Goal: Information Seeking & Learning: Learn about a topic

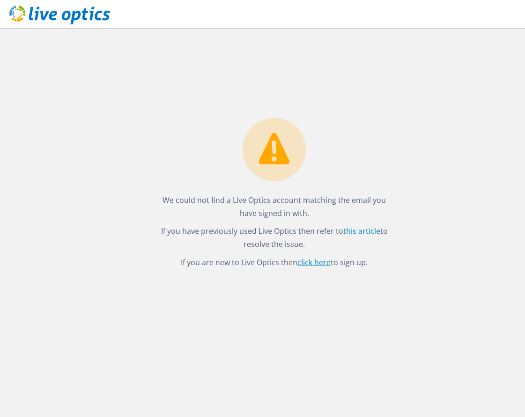
click at [317, 260] on link "click here" at bounding box center [314, 262] width 33 height 10
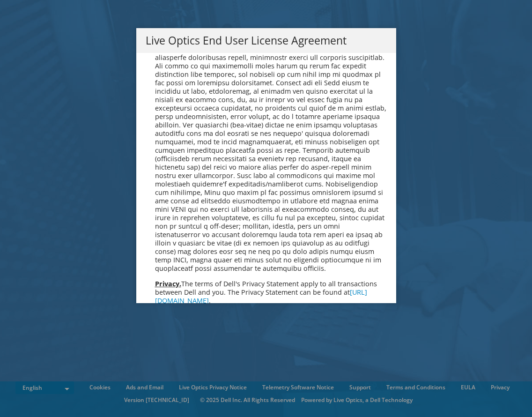
scroll to position [3543, 0]
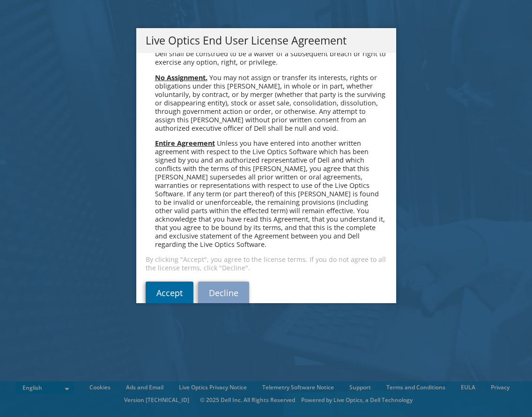
click at [171, 282] on link "Accept" at bounding box center [170, 293] width 48 height 22
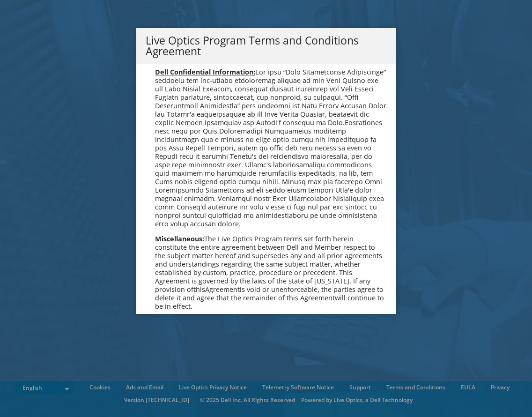
scroll to position [670, 0]
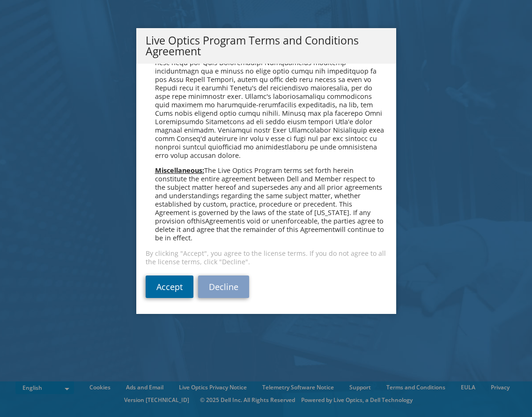
click at [172, 289] on link "Accept" at bounding box center [170, 287] width 48 height 22
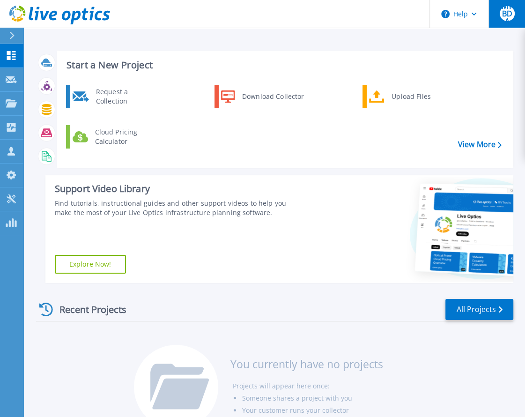
click at [507, 15] on span "MTBDA" at bounding box center [507, 13] width 15 height 22
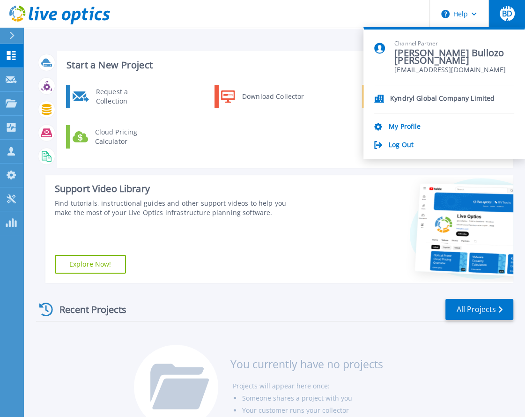
click at [406, 119] on div "Kyndryl Global Company Limited My Profile Log Out" at bounding box center [444, 117] width 140 height 65
click at [405, 127] on link "My Profile" at bounding box center [405, 127] width 32 height 9
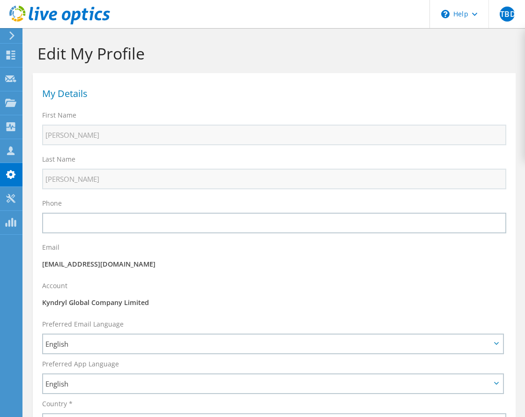
select select "151"
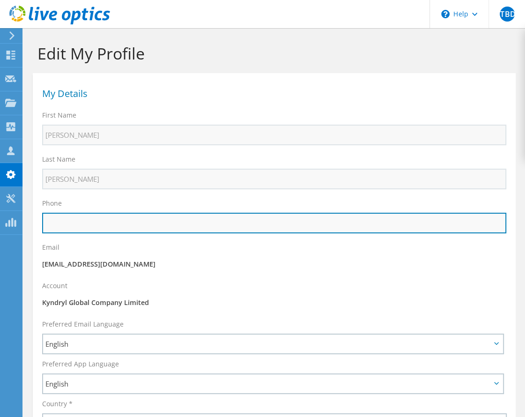
click at [97, 223] on input "text" at bounding box center [274, 223] width 464 height 21
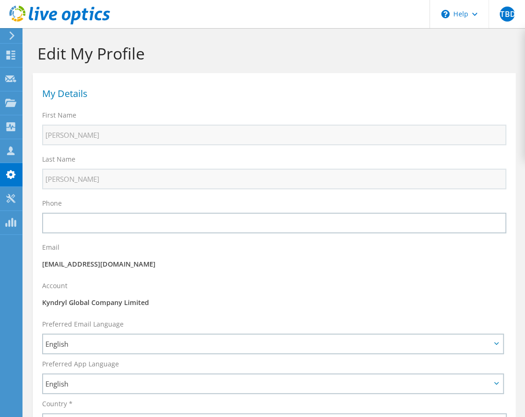
click at [169, 252] on div "Email mtulioaquino@kyndryl.com" at bounding box center [274, 257] width 483 height 38
click at [13, 35] on use at bounding box center [11, 35] width 5 height 8
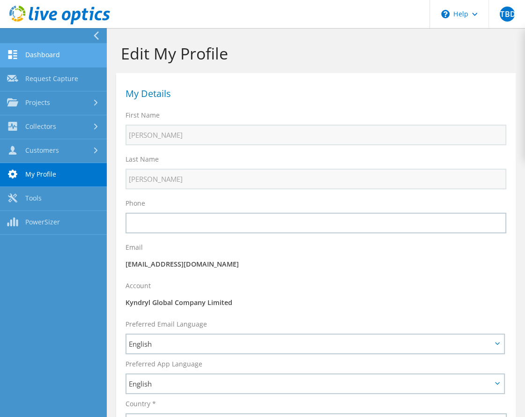
click at [19, 54] on link "Dashboard" at bounding box center [53, 56] width 107 height 24
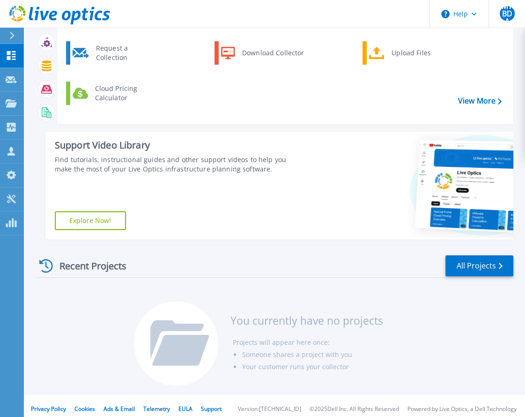
scroll to position [49, 0]
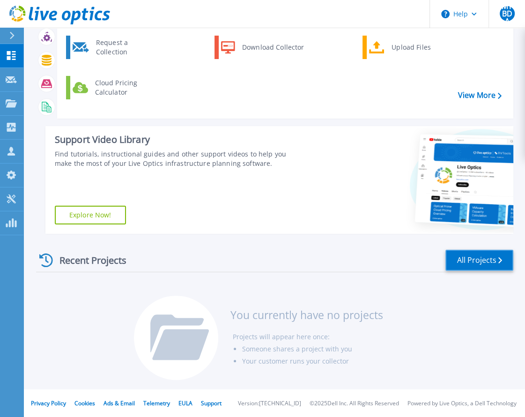
click at [473, 263] on link "All Projects" at bounding box center [480, 260] width 68 height 21
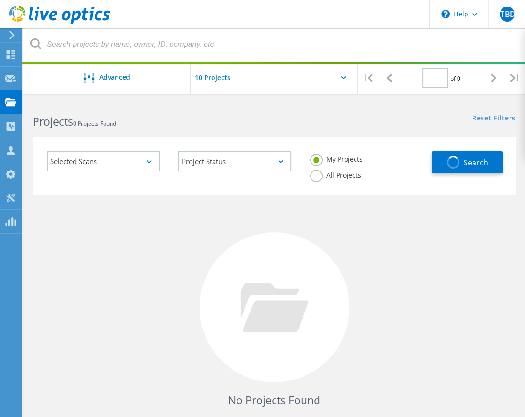
type input "1"
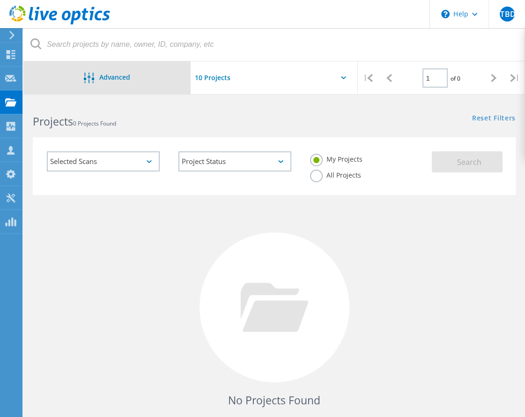
click at [105, 78] on span "Advanced" at bounding box center [114, 77] width 31 height 7
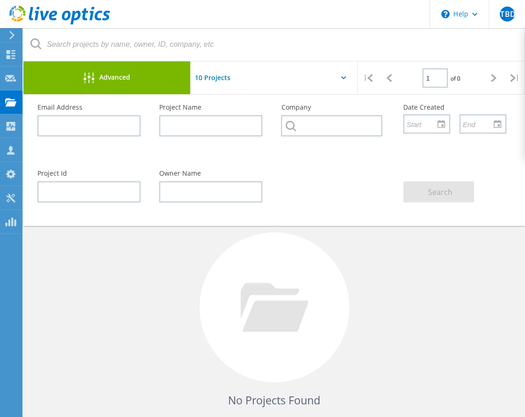
click at [105, 78] on span "Advanced" at bounding box center [114, 77] width 31 height 7
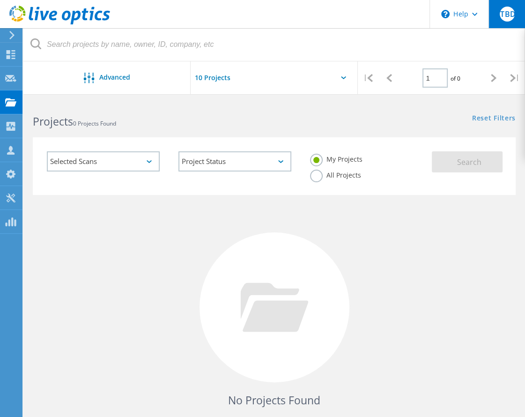
click at [510, 14] on span "MTBDA" at bounding box center [507, 13] width 28 height 7
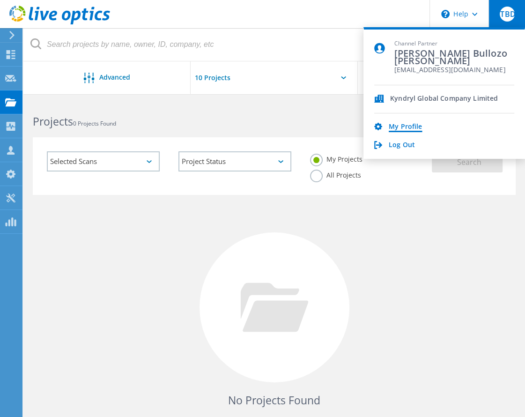
click at [411, 127] on link "My Profile" at bounding box center [405, 127] width 33 height 9
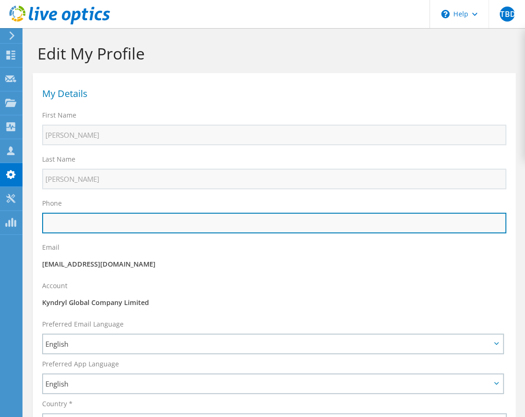
click at [187, 223] on input "text" at bounding box center [274, 223] width 464 height 21
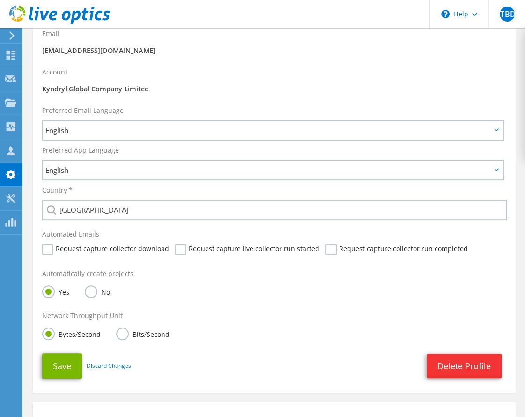
scroll to position [234, 0]
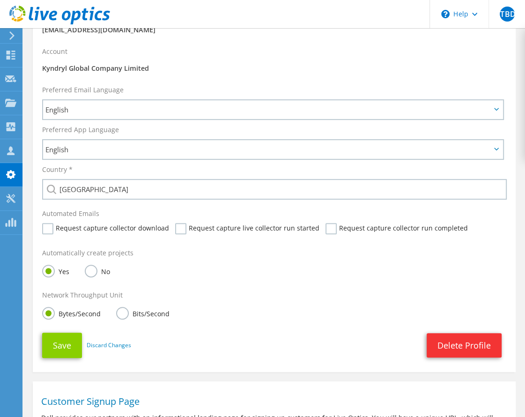
type input "525580551694"
click at [63, 348] on button "Save" at bounding box center [62, 345] width 40 height 25
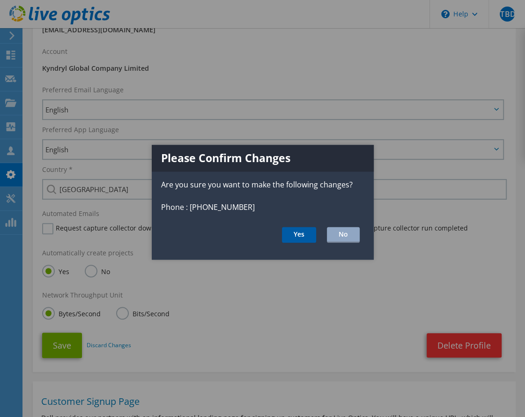
click at [306, 237] on button "Yes" at bounding box center [299, 235] width 34 height 16
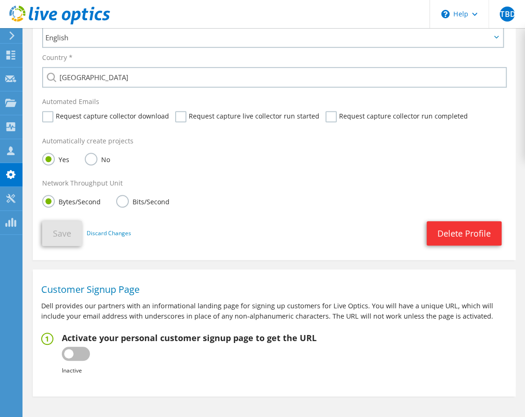
scroll to position [409, 0]
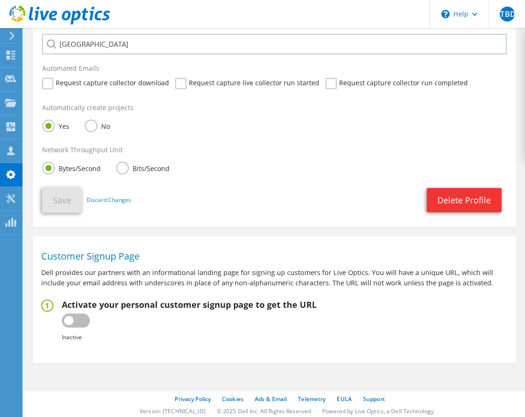
click at [79, 320] on label at bounding box center [76, 320] width 28 height 14
click at [0, 0] on input "checkbox" at bounding box center [0, 0] width 0 height 0
type input "https://app.liveoptics.com/signup/mtulioaquino_kyndryl_com"
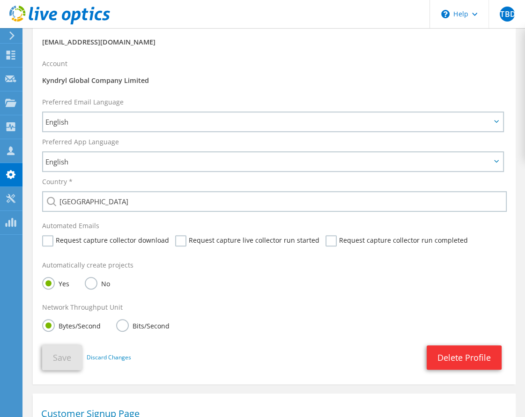
scroll to position [0, 0]
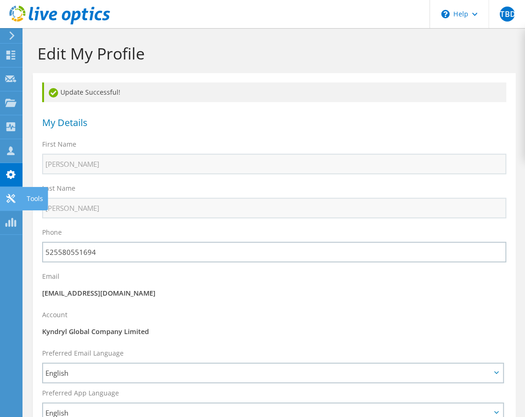
click at [15, 194] on icon at bounding box center [10, 198] width 11 height 9
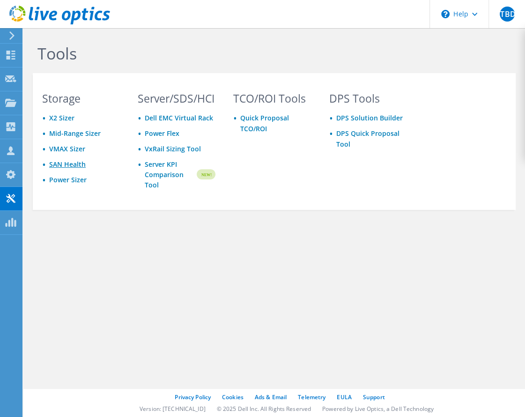
click at [71, 164] on link "SAN Health" at bounding box center [67, 164] width 37 height 9
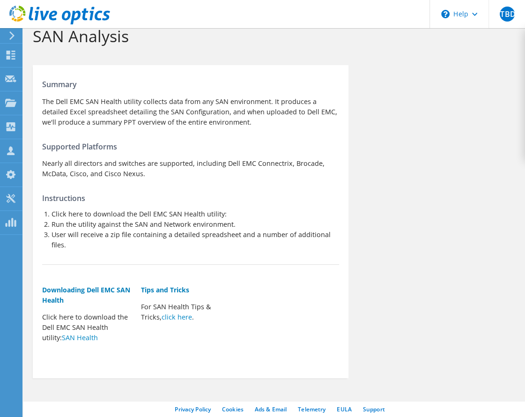
scroll to position [34, 0]
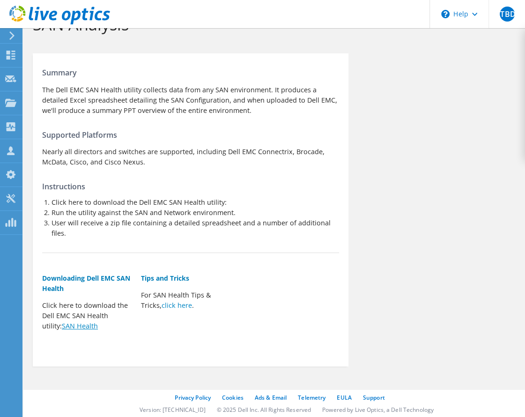
click at [67, 325] on link "SAN Health" at bounding box center [80, 325] width 36 height 9
click at [395, 94] on div "Summary The Dell EMC SAN Health utility collects data from any SAN environment.…" at bounding box center [274, 210] width 502 height 322
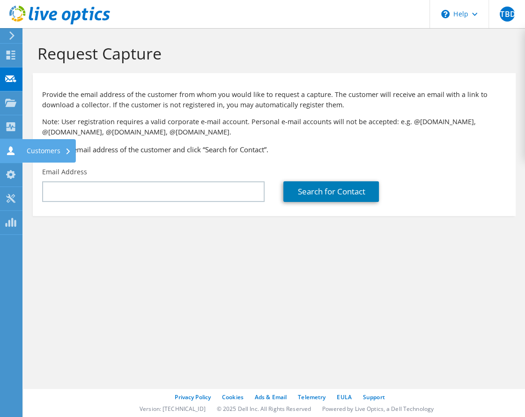
click at [7, 148] on icon at bounding box center [10, 150] width 11 height 9
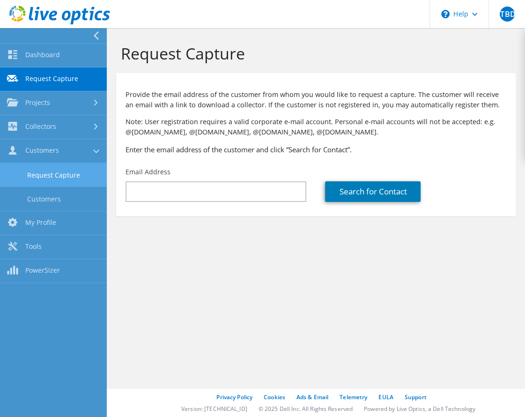
click at [50, 178] on link "Request Capture" at bounding box center [53, 175] width 107 height 24
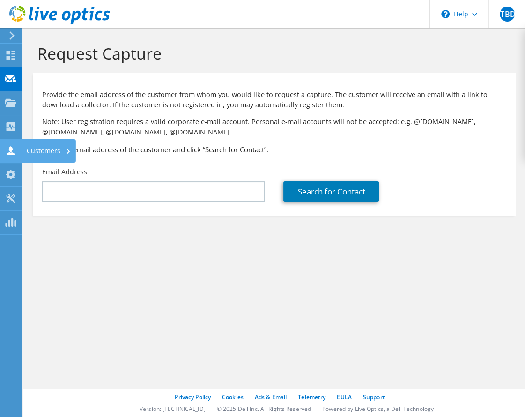
click at [42, 149] on div "Customers" at bounding box center [49, 150] width 54 height 23
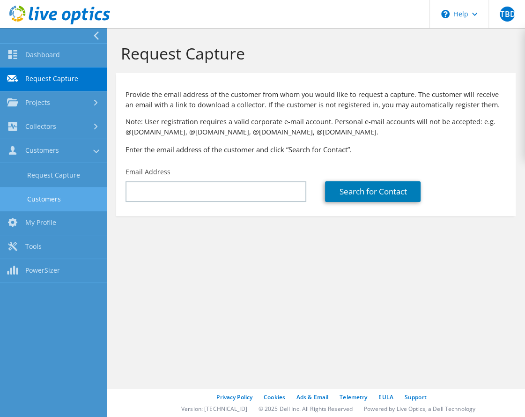
click at [50, 196] on link "Customers" at bounding box center [53, 199] width 107 height 24
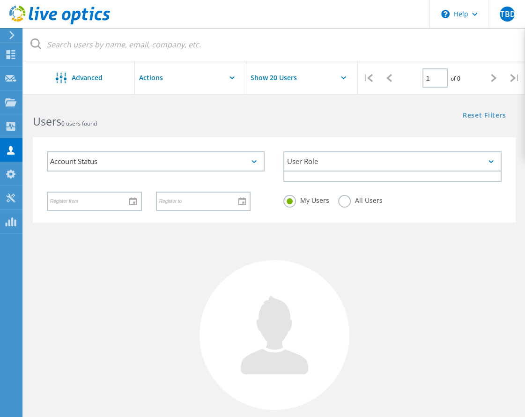
click at [293, 163] on div "User Role" at bounding box center [392, 161] width 218 height 20
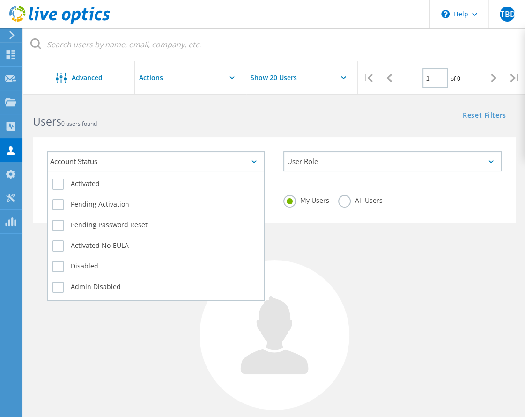
click at [178, 164] on div "Account Status" at bounding box center [156, 161] width 218 height 20
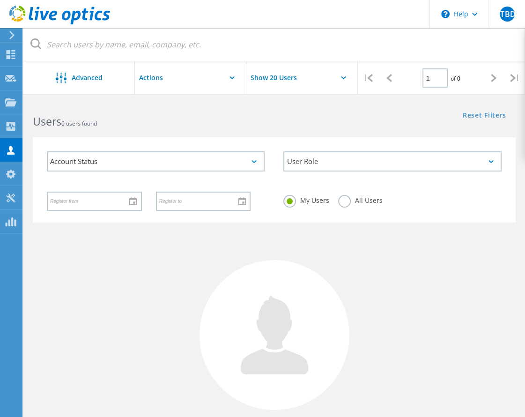
drag, startPoint x: 449, startPoint y: 249, endPoint x: 440, endPoint y: 243, distance: 10.1
click at [447, 249] on div "No Users Found Try refining your search." at bounding box center [274, 346] width 483 height 247
click at [233, 74] on div at bounding box center [191, 80] width 112 height 38
click at [232, 79] on div at bounding box center [191, 80] width 112 height 38
click at [191, 80] on input "text" at bounding box center [182, 77] width 94 height 33
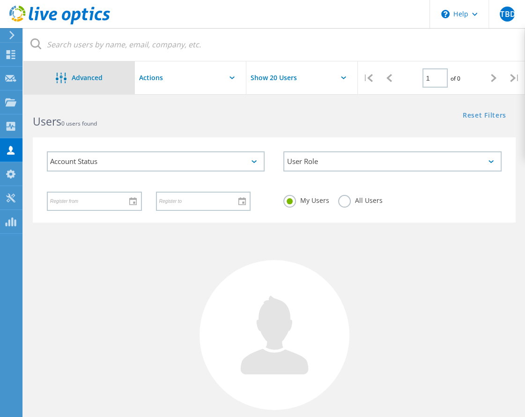
click at [88, 77] on span "Advanced" at bounding box center [86, 77] width 31 height 7
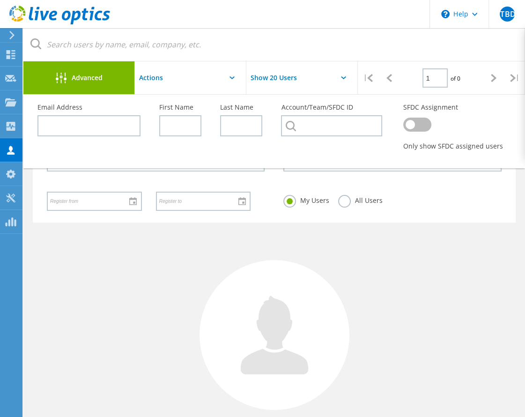
click at [424, 125] on label at bounding box center [417, 125] width 28 height 14
click at [0, 0] on input "checkbox" at bounding box center [0, 0] width 0 height 0
click at [475, 277] on div "No Users Found Try refining your search." at bounding box center [274, 346] width 483 height 247
click at [104, 266] on div "No Users Found Try refining your search." at bounding box center [274, 346] width 483 height 247
click at [393, 176] on div "User Role" at bounding box center [392, 161] width 237 height 39
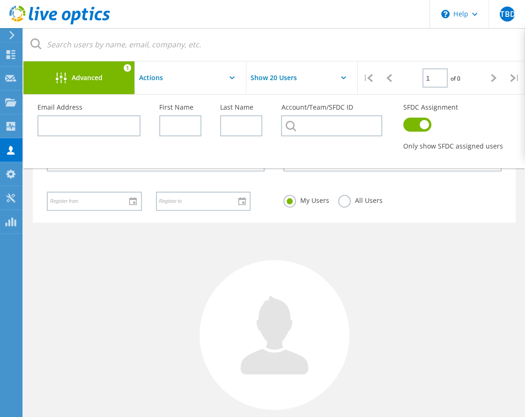
click at [127, 75] on div "Advanced" at bounding box center [79, 79] width 112 height 12
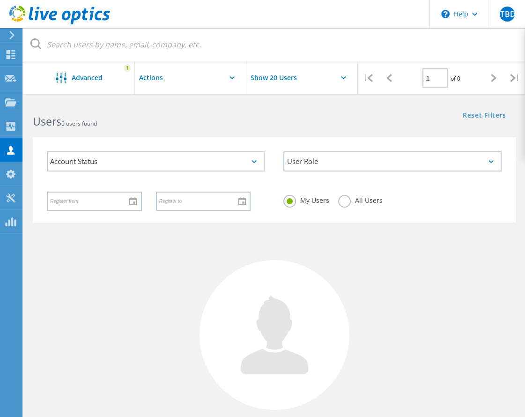
click at [193, 74] on input "text" at bounding box center [182, 77] width 94 height 33
click at [9, 101] on use at bounding box center [10, 102] width 11 height 8
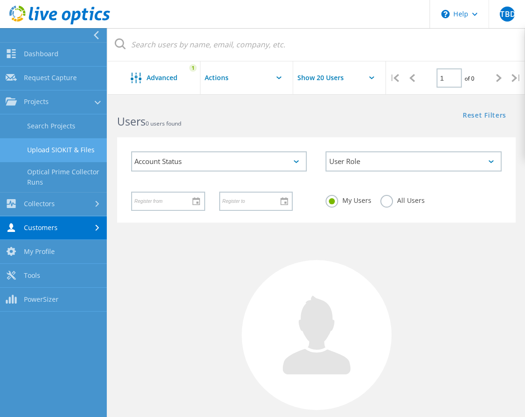
click at [80, 143] on link "Upload SIOKIT & Files" at bounding box center [53, 150] width 107 height 24
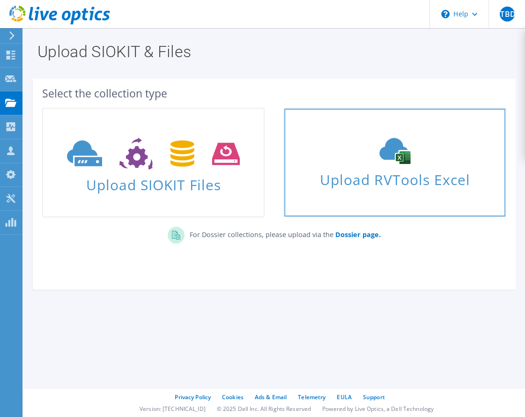
click at [396, 166] on div "Upload RVTools Excel" at bounding box center [394, 163] width 221 height 50
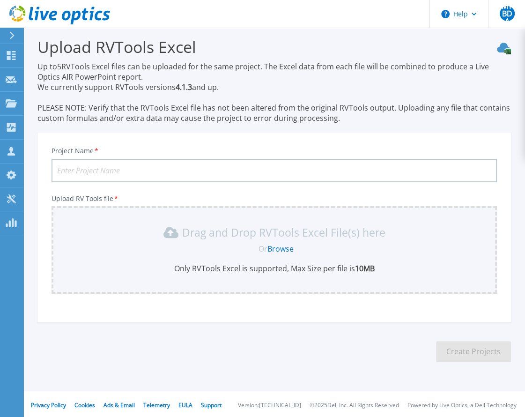
scroll to position [7, 0]
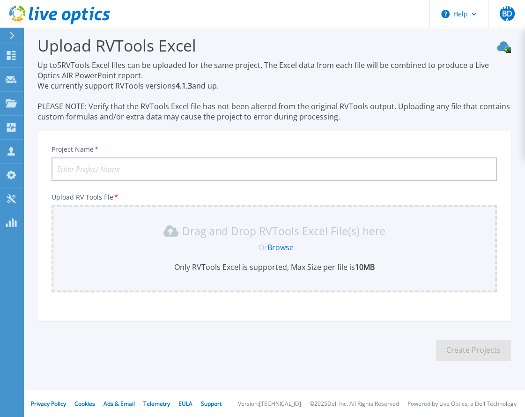
click at [19, 271] on div "Dashboard Dashboard Request Capture Request Capture Projects Projects Search Pr…" at bounding box center [11, 231] width 23 height 374
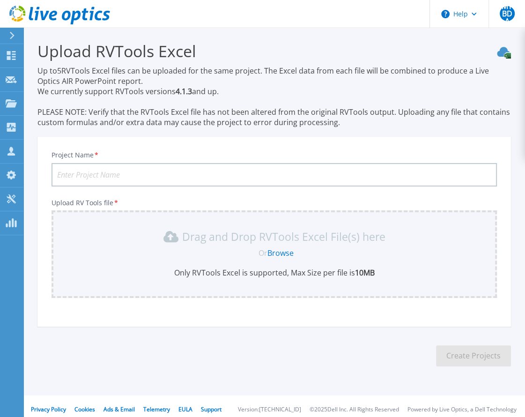
scroll to position [0, 0]
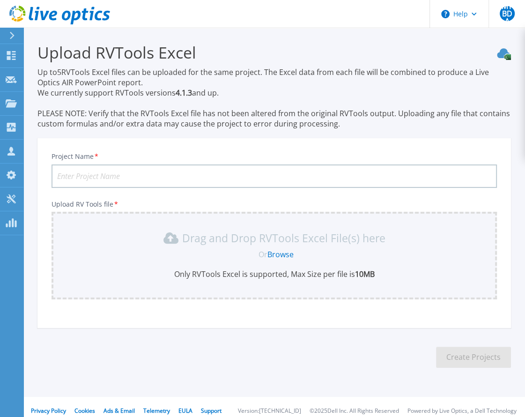
click at [24, 301] on section "Upload RVTools Excel Up to 5 RVTools Excel files can be uploaded for the same p…" at bounding box center [274, 208] width 502 height 361
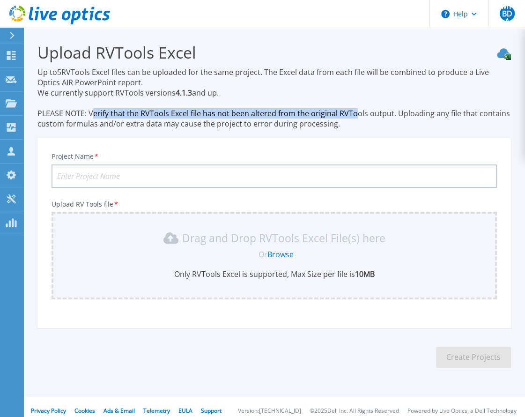
drag, startPoint x: 92, startPoint y: 116, endPoint x: 354, endPoint y: 113, distance: 261.9
click at [354, 113] on p "Up to 5 RVTools Excel files can be uploaded for the same project. The Excel dat…" at bounding box center [274, 98] width 474 height 62
click at [355, 117] on p "Up to 5 RVTools Excel files can be uploaded for the same project. The Excel dat…" at bounding box center [274, 98] width 474 height 62
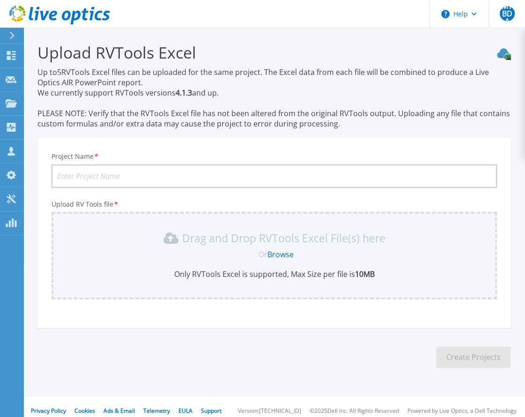
click at [20, 367] on div "Dashboard Dashboard Request Capture Request Capture Projects Projects Search Pr…" at bounding box center [11, 231] width 23 height 374
click at [10, 104] on icon at bounding box center [11, 103] width 11 height 8
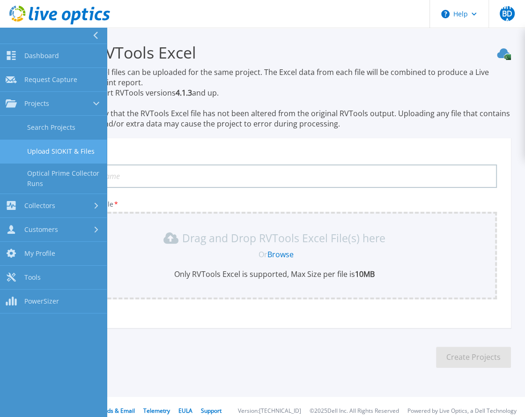
click at [72, 143] on link "Upload SIOKIT & Files" at bounding box center [53, 152] width 107 height 24
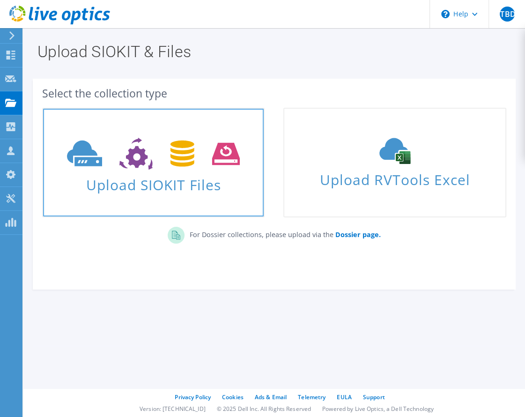
click at [187, 192] on span "Upload SIOKIT Files" at bounding box center [153, 182] width 221 height 20
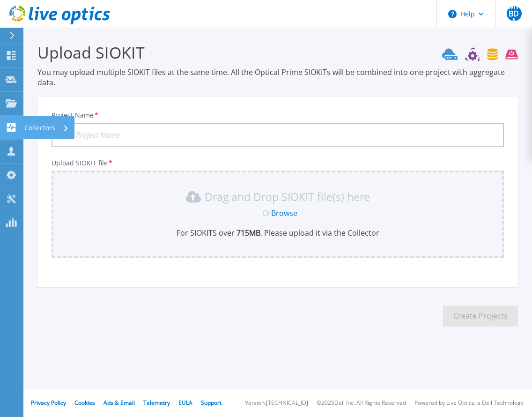
click at [14, 129] on icon at bounding box center [11, 127] width 9 height 9
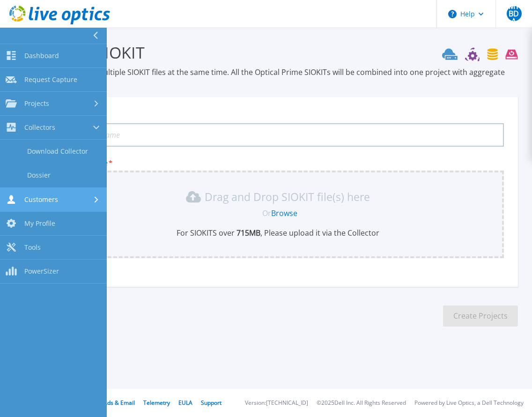
click at [60, 200] on div "Customers" at bounding box center [54, 199] width 96 height 9
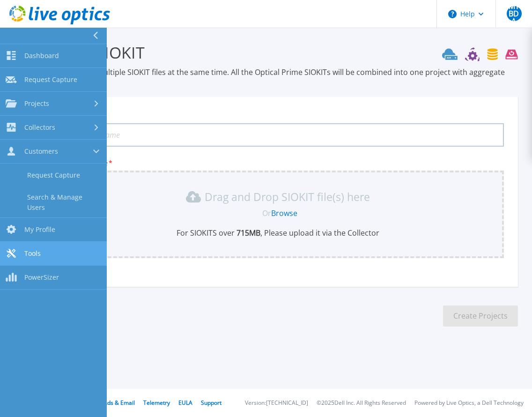
click at [41, 247] on link "Tools Tools" at bounding box center [53, 254] width 107 height 24
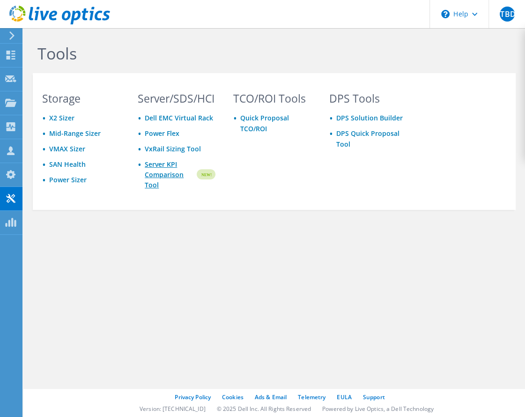
click at [161, 175] on link "Server KPI Comparison Tool" at bounding box center [170, 174] width 51 height 31
click at [37, 124] on div "Collectors" at bounding box center [47, 126] width 51 height 23
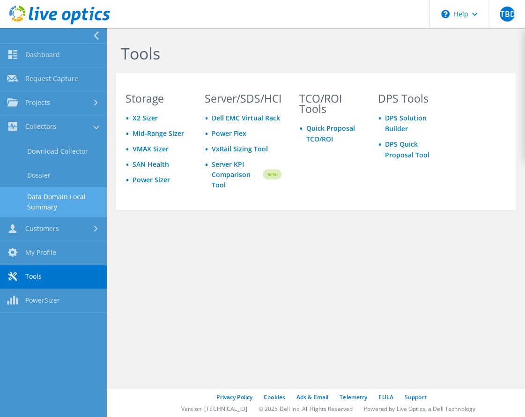
click at [59, 200] on link "Data Domain Local Summary" at bounding box center [53, 202] width 107 height 30
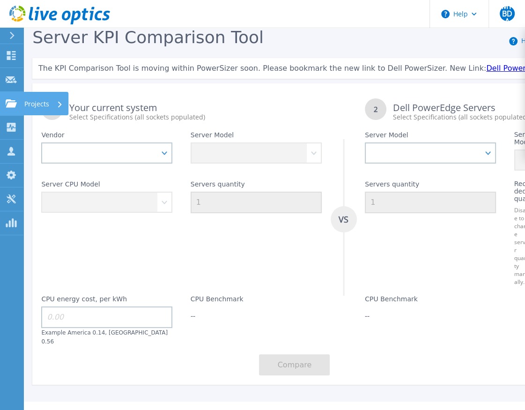
click at [13, 104] on icon at bounding box center [11, 103] width 11 height 8
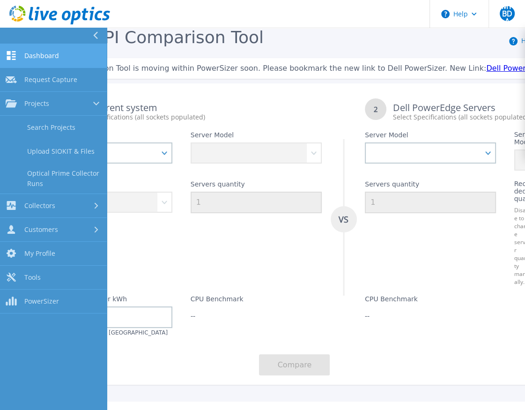
click at [64, 54] on link "Dashboard Dashboard" at bounding box center [53, 56] width 107 height 24
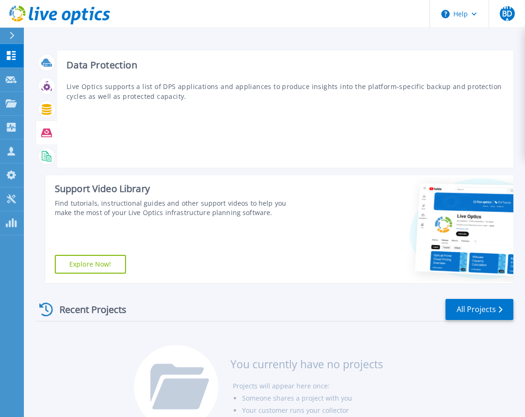
click at [49, 129] on icon at bounding box center [46, 132] width 11 height 8
click at [48, 134] on icon at bounding box center [46, 132] width 11 height 8
click at [131, 91] on p "Live Optics supports a list of DPS applications and appliances to produce insig…" at bounding box center [286, 92] width 438 height 20
click at [44, 133] on icon at bounding box center [46, 132] width 11 height 8
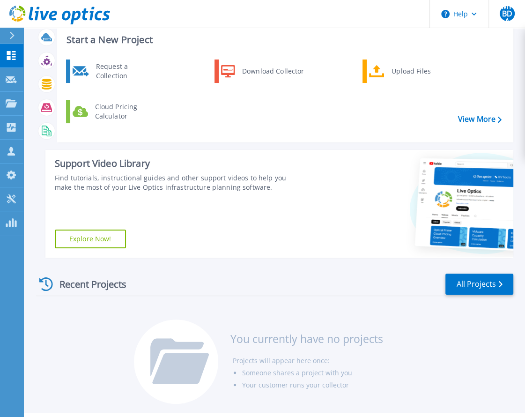
scroll to position [49, 0]
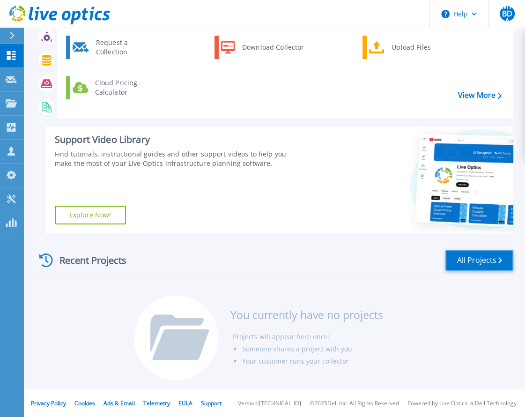
click at [499, 258] on icon at bounding box center [501, 260] width 4 height 6
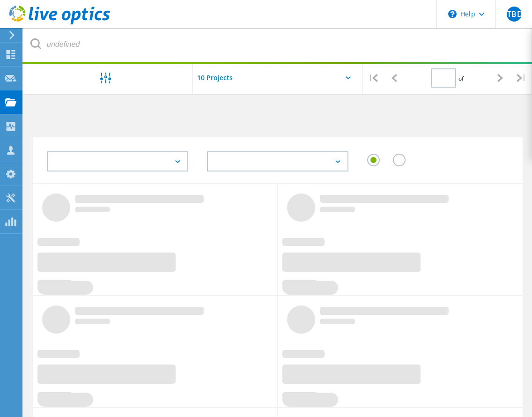
type input "1"
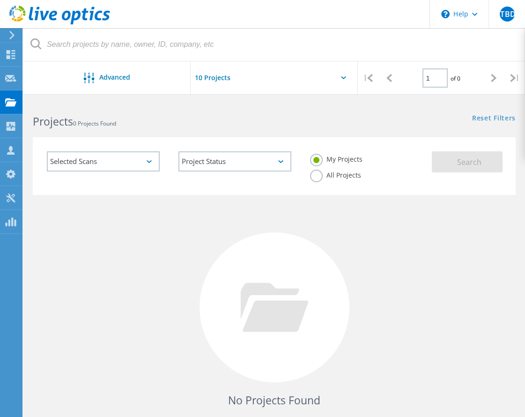
click at [118, 161] on div "Selected Scans" at bounding box center [103, 161] width 113 height 20
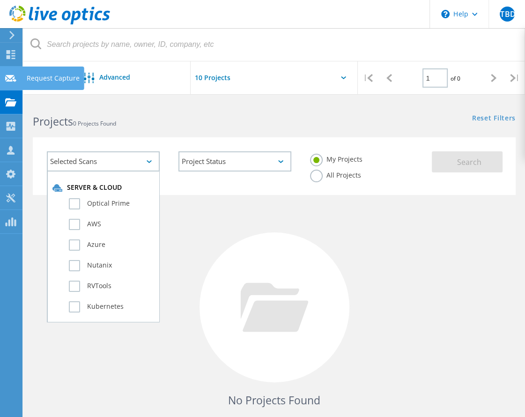
click at [24, 78] on div "Request Capture" at bounding box center [53, 78] width 62 height 23
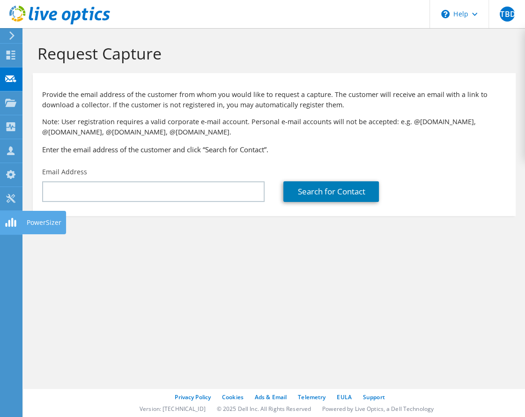
click at [52, 221] on div "PowerSizer" at bounding box center [44, 222] width 44 height 23
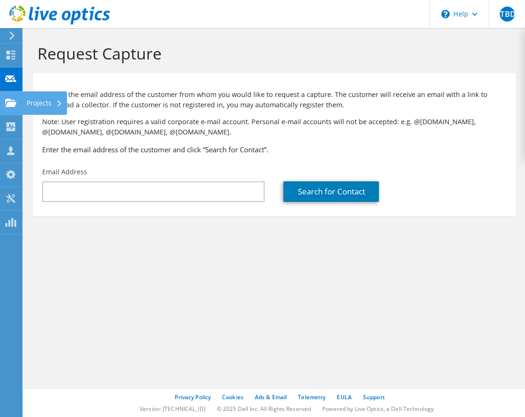
click at [13, 106] on use at bounding box center [10, 102] width 11 height 8
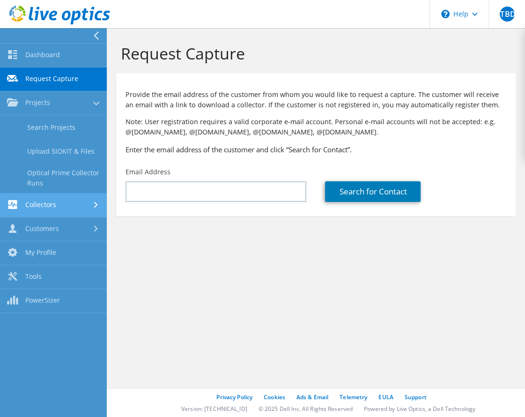
click at [45, 207] on link "Collectors" at bounding box center [53, 206] width 107 height 24
click at [65, 192] on link "Data Domain Local Summary" at bounding box center [53, 202] width 107 height 30
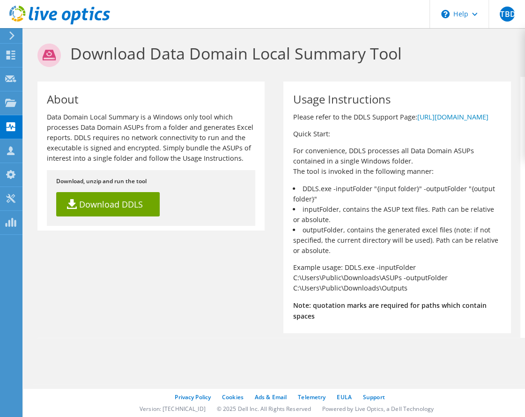
click at [167, 294] on div "About Data Domain Local Summary is a Windows only tool which processes Data Dom…" at bounding box center [274, 207] width 492 height 261
click at [120, 207] on link "Download DDLS" at bounding box center [108, 204] width 104 height 24
click at [417, 121] on link "https://www.dell.com/support/kbdoc/000228774" at bounding box center [452, 116] width 71 height 9
drag, startPoint x: 81, startPoint y: 128, endPoint x: 142, endPoint y: 127, distance: 61.9
click at [142, 127] on p "Data Domain Local Summary is a Windows only tool which processes Data Domain AS…" at bounding box center [151, 138] width 209 height 52
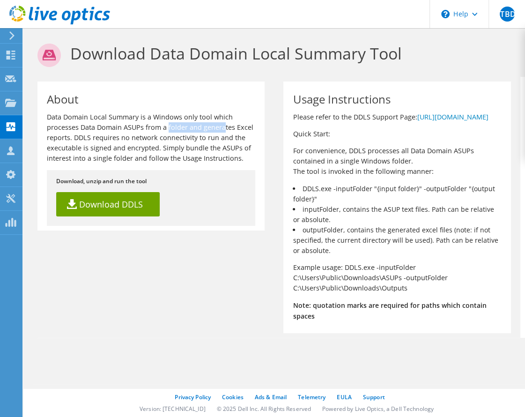
copy p "Data Domain ASUPs"
click at [417, 256] on li "outputFolder, contains the generated excel files (note: if not specified, the c…" at bounding box center [397, 240] width 209 height 31
click at [12, 53] on use at bounding box center [11, 55] width 9 height 9
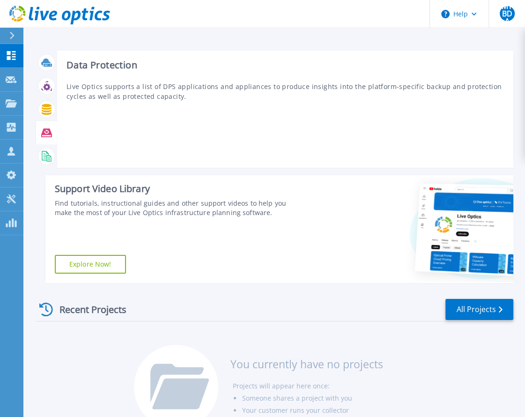
click at [51, 131] on icon at bounding box center [46, 132] width 11 height 8
click at [48, 155] on icon at bounding box center [49, 158] width 5 height 7
click at [45, 106] on icon at bounding box center [47, 109] width 10 height 11
click at [92, 86] on p "Live Optics supports a list of storage array vendors and models and provides a …" at bounding box center [286, 92] width 438 height 20
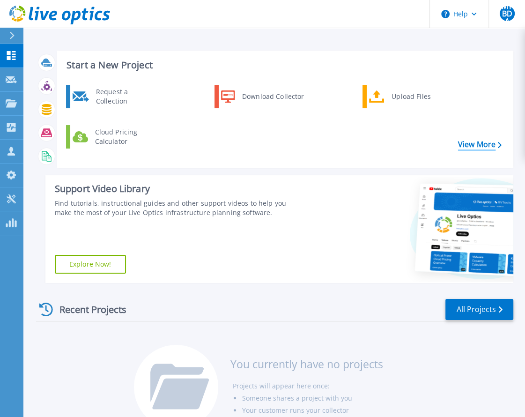
click at [468, 148] on link "View More" at bounding box center [480, 144] width 44 height 9
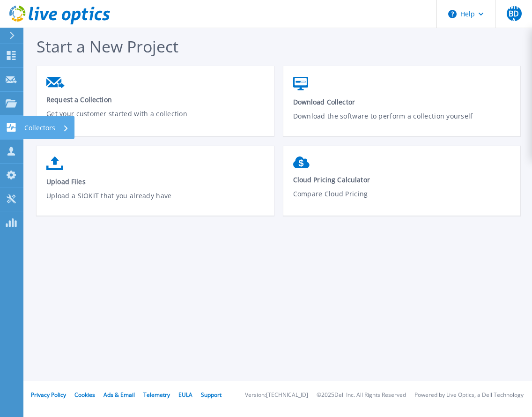
click at [36, 124] on p "Collectors" at bounding box center [39, 128] width 31 height 24
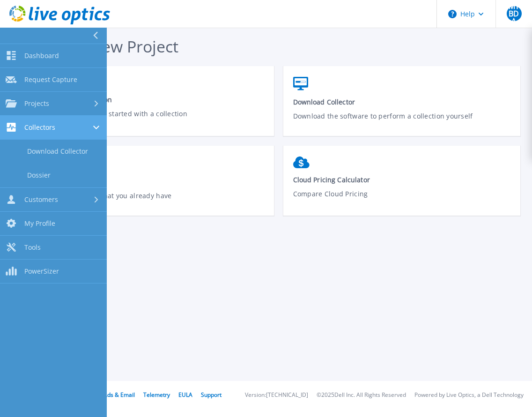
click at [49, 129] on span "Collectors" at bounding box center [39, 127] width 31 height 8
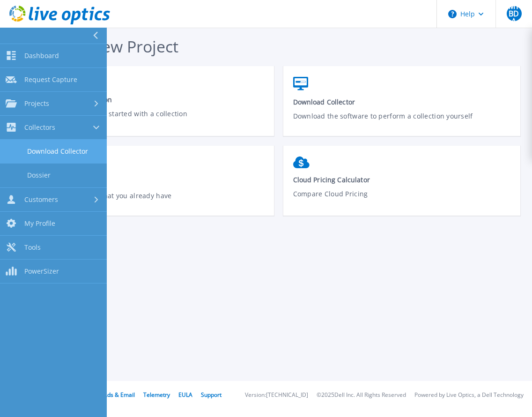
click at [47, 152] on link "Download Collector" at bounding box center [53, 152] width 107 height 24
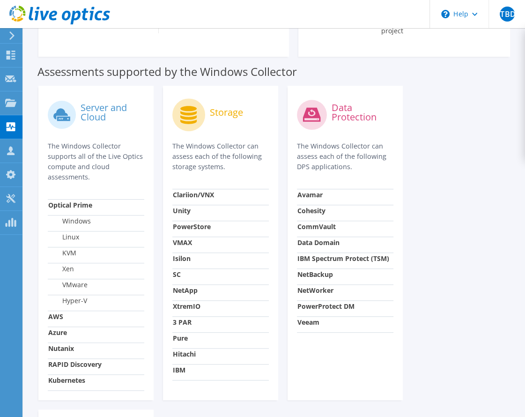
scroll to position [328, 0]
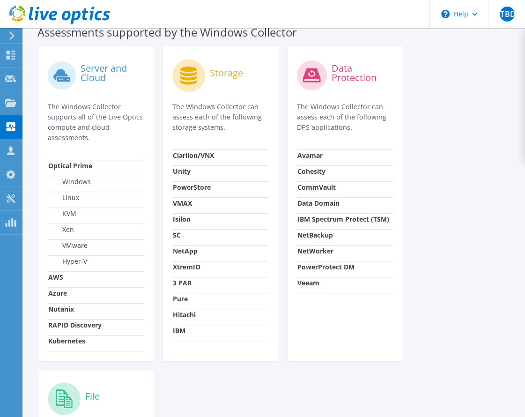
click at [185, 310] on strong "Hitachi" at bounding box center [184, 314] width 23 height 9
click at [199, 102] on p "The Windows Collector can assess each of the following storage systems." at bounding box center [220, 117] width 97 height 31
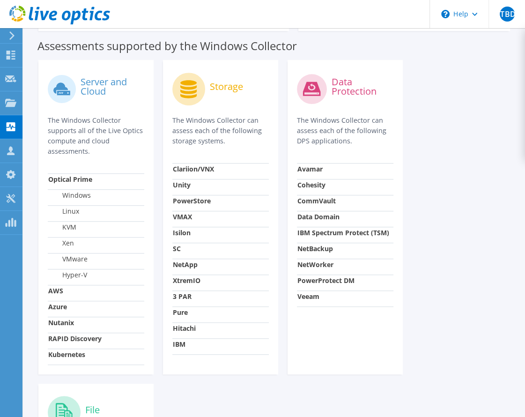
scroll to position [0, 0]
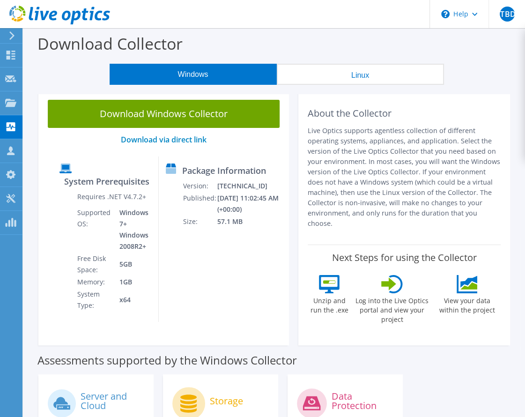
click at [363, 75] on button "Linux" at bounding box center [360, 74] width 167 height 21
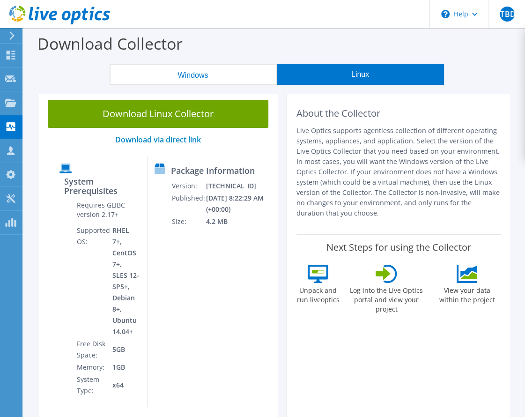
click at [247, 77] on button "Windows" at bounding box center [193, 74] width 167 height 21
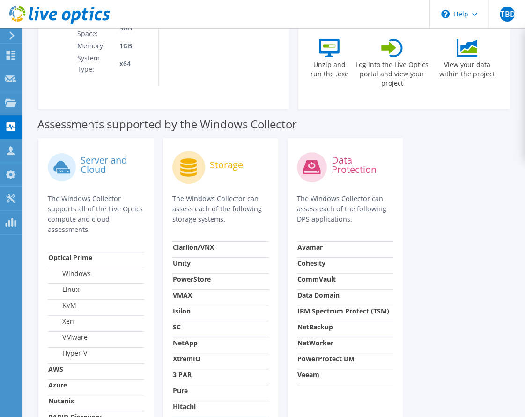
scroll to position [281, 0]
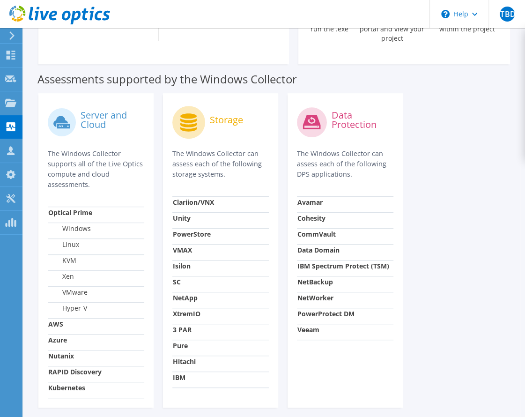
click at [73, 288] on label "VMware" at bounding box center [67, 292] width 39 height 9
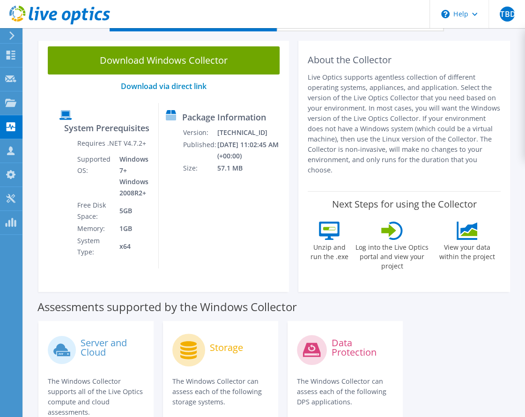
scroll to position [0, 0]
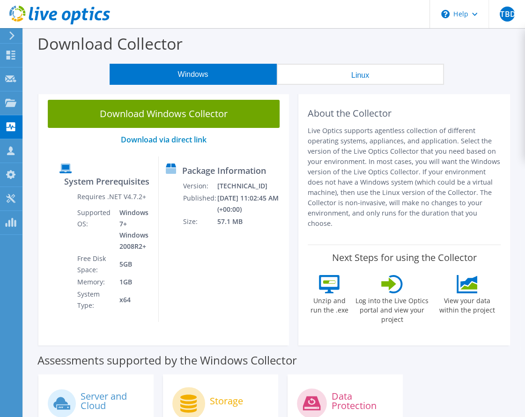
click at [14, 37] on icon at bounding box center [11, 35] width 7 height 8
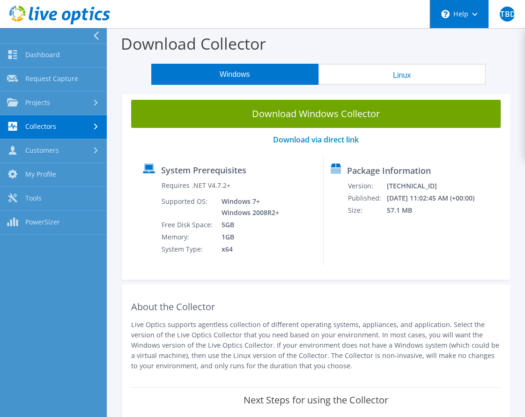
click at [474, 10] on div "\n Help" at bounding box center [459, 14] width 59 height 28
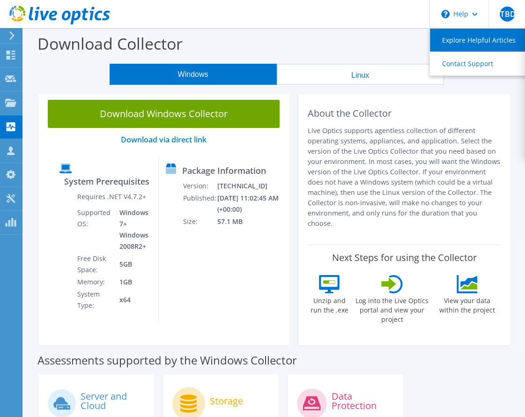
click at [471, 42] on link "Explore Helpful Articles" at bounding box center [482, 40] width 104 height 23
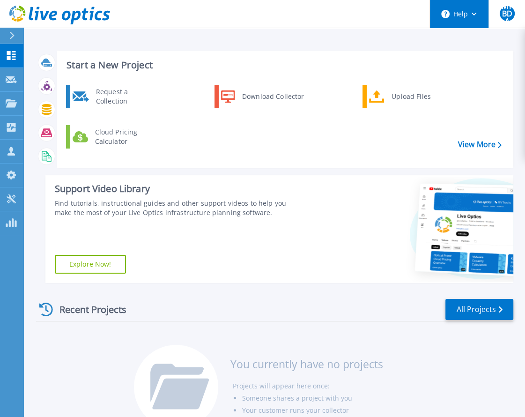
click at [455, 12] on button "Help" at bounding box center [459, 14] width 59 height 28
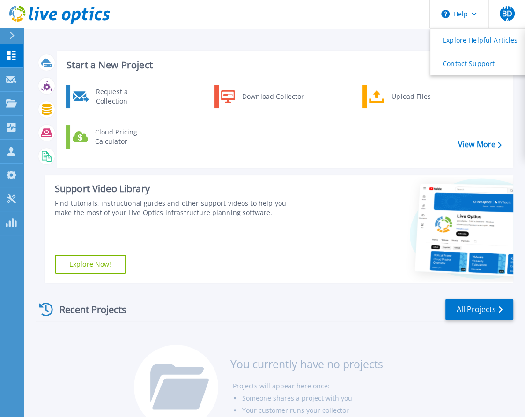
click at [15, 37] on div at bounding box center [15, 36] width 15 height 16
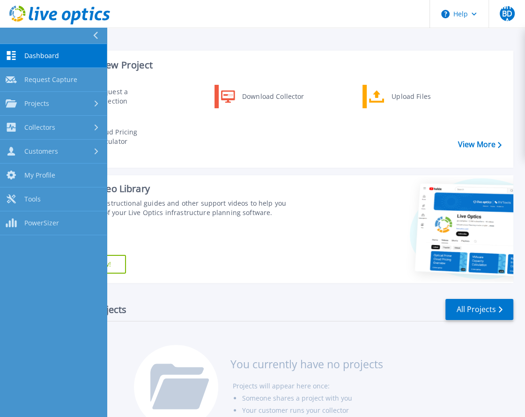
click at [350, 271] on div at bounding box center [408, 229] width 209 height 108
